Goal: Information Seeking & Learning: Learn about a topic

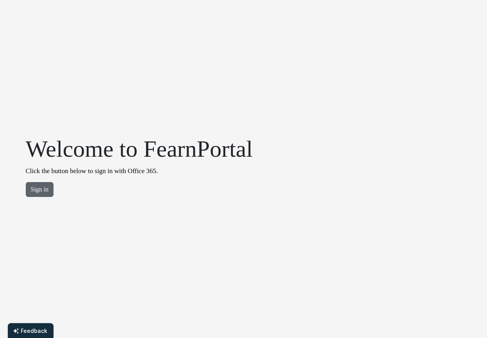
click at [36, 192] on button "Sign in" at bounding box center [40, 189] width 28 height 15
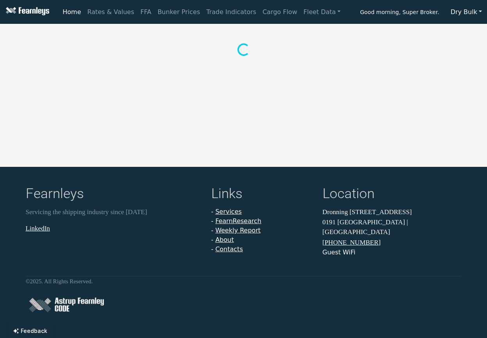
click at [469, 12] on button "Dry Bulk" at bounding box center [465, 12] width 41 height 15
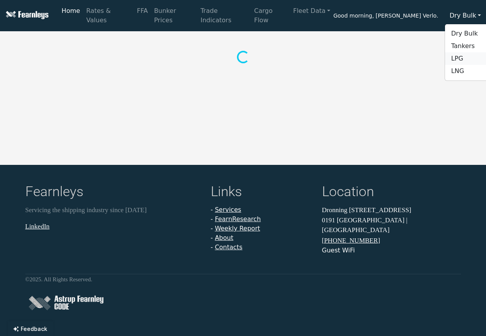
click at [460, 55] on link "LPG" at bounding box center [476, 58] width 62 height 12
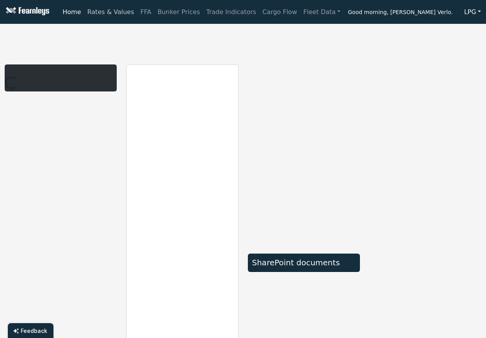
click at [108, 11] on link "Rates & Values" at bounding box center [110, 12] width 53 height 16
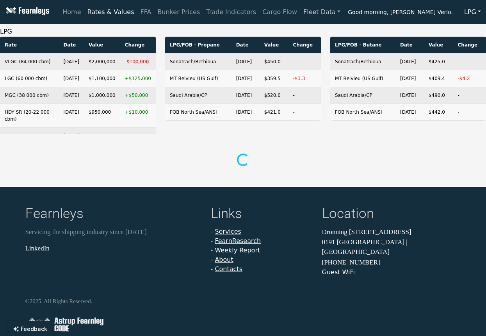
click at [300, 14] on link "Fleet Data" at bounding box center [321, 12] width 43 height 16
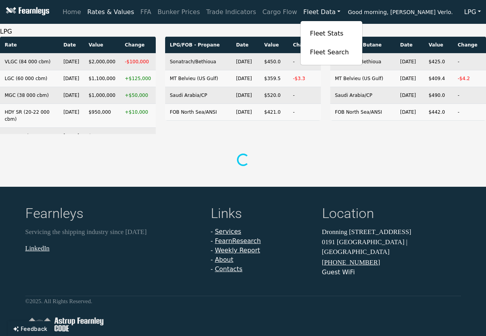
click at [367, 29] on div "LPG Rate Date Value Change VLGC (84 000 cbm) [DATE] $2,000,000 -$100,000 LGC (6…" at bounding box center [243, 97] width 486 height 141
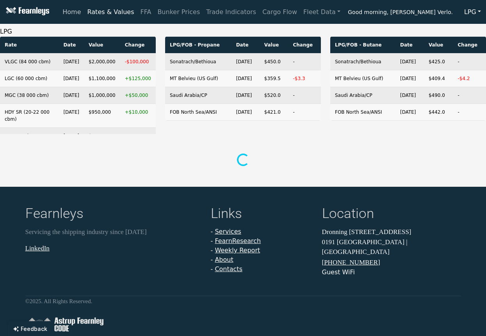
click at [77, 9] on link "Home" at bounding box center [71, 12] width 25 height 16
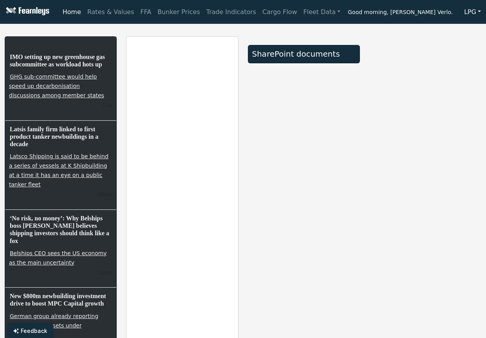
click at [252, 233] on div "SharePoint documents" at bounding box center [303, 210] width 121 height 348
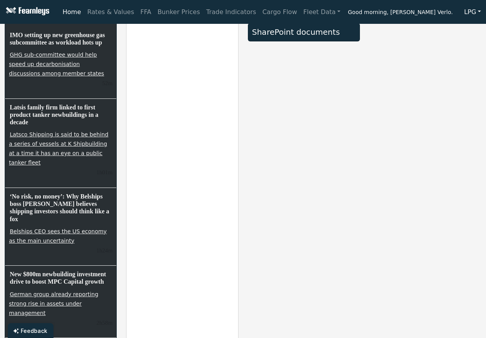
scroll to position [3, 0]
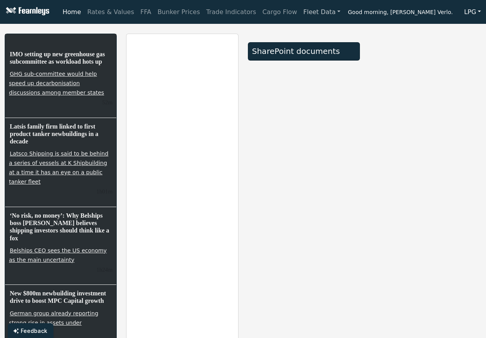
click at [300, 14] on link "Fleet Data" at bounding box center [321, 12] width 43 height 16
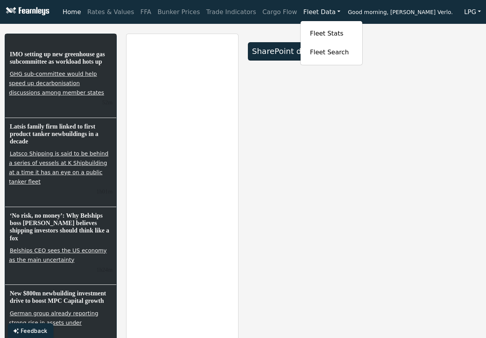
click at [66, 11] on link "Home" at bounding box center [71, 12] width 25 height 16
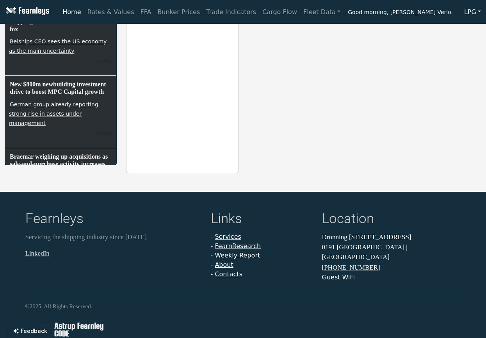
scroll to position [234, 0]
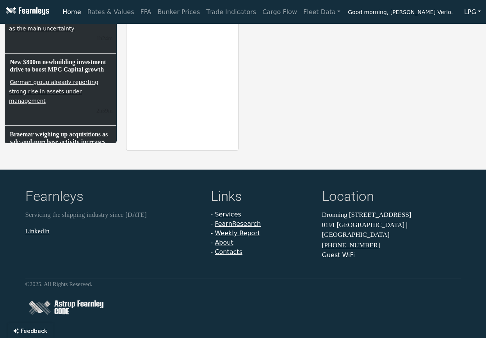
click at [241, 228] on li "- Weekly Report" at bounding box center [262, 232] width 102 height 9
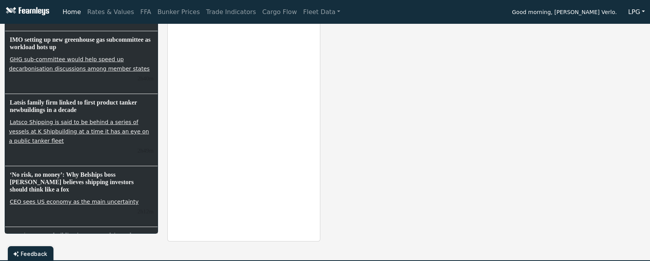
scroll to position [116, 0]
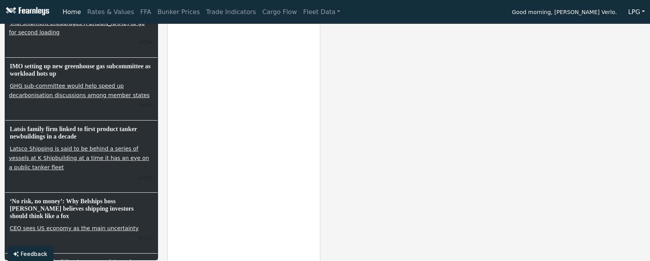
click at [388, 156] on div "SharePoint documents" at bounding box center [406, 94] width 163 height 348
